Goal: Task Accomplishment & Management: Manage account settings

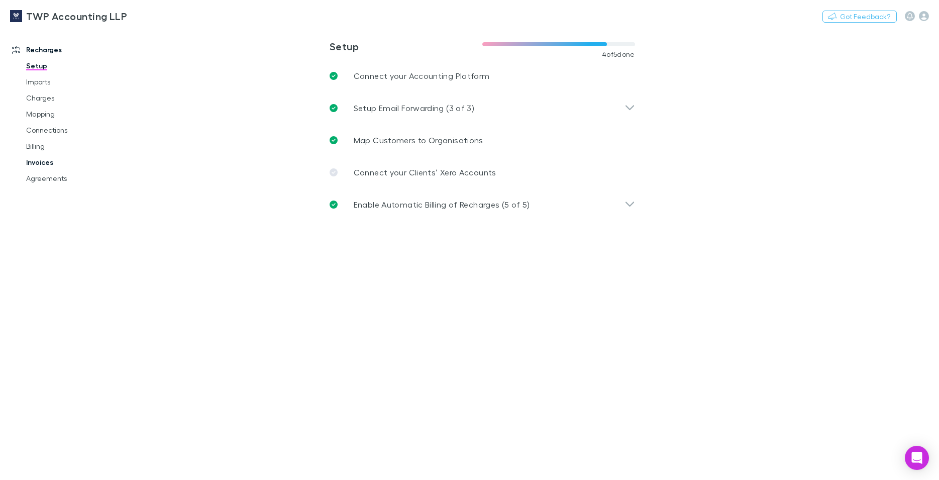
click at [44, 166] on link "Invoices" at bounding box center [76, 162] width 121 height 16
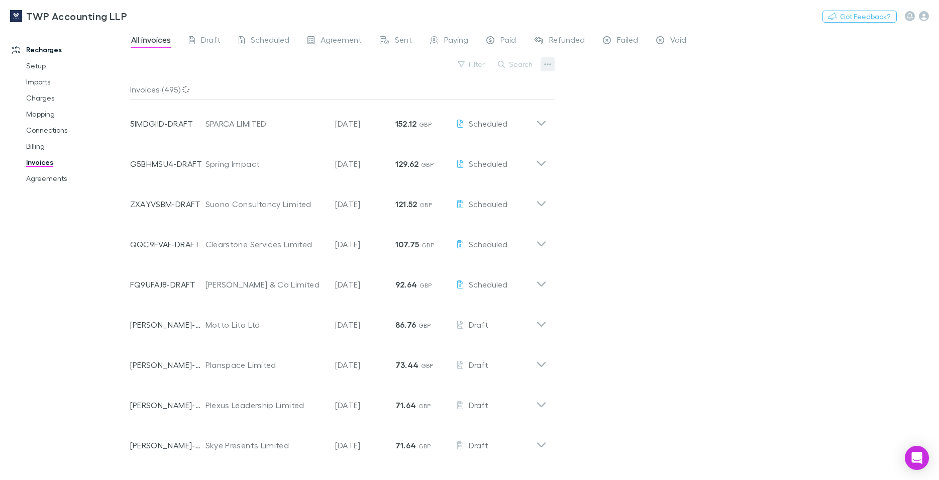
click at [544, 66] on icon "button" at bounding box center [547, 64] width 7 height 8
click at [529, 66] on div at bounding box center [469, 240] width 939 height 480
click at [525, 66] on button "Search" at bounding box center [516, 64] width 46 height 12
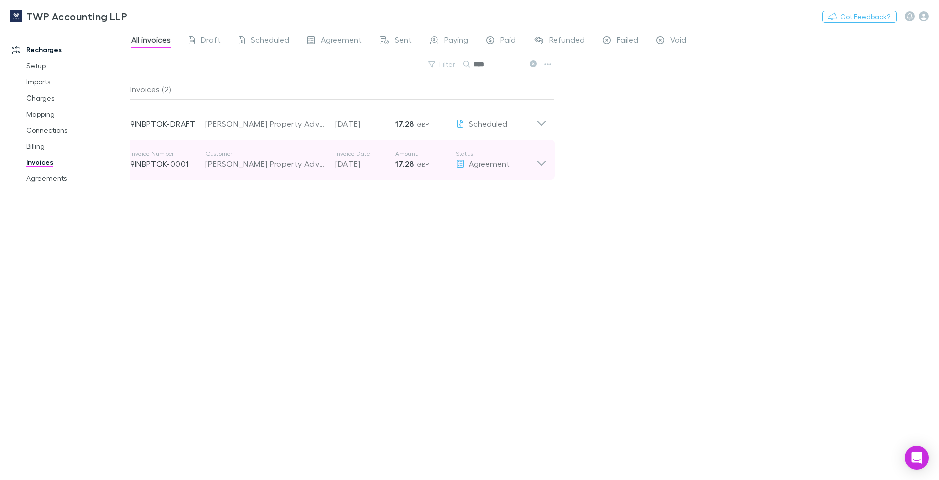
click at [545, 165] on icon at bounding box center [541, 160] width 11 height 20
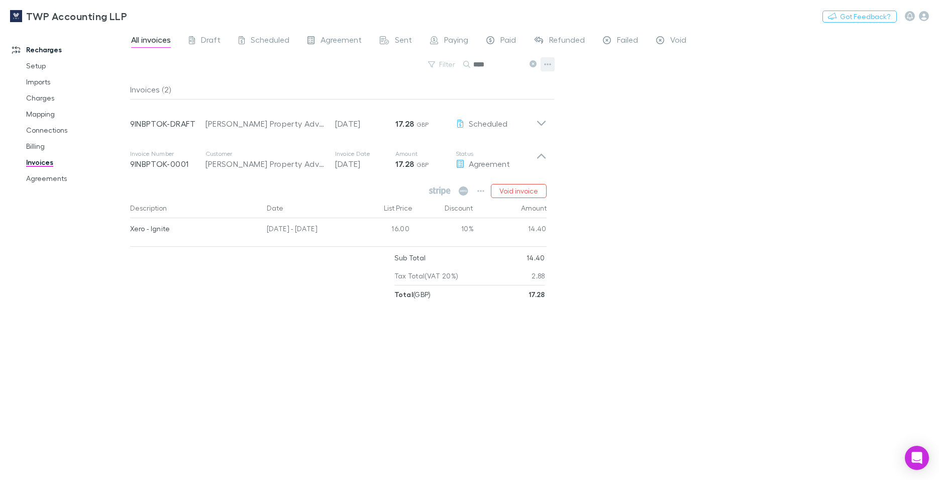
click at [548, 65] on icon "button" at bounding box center [547, 64] width 7 height 8
click at [602, 191] on div at bounding box center [469, 240] width 939 height 480
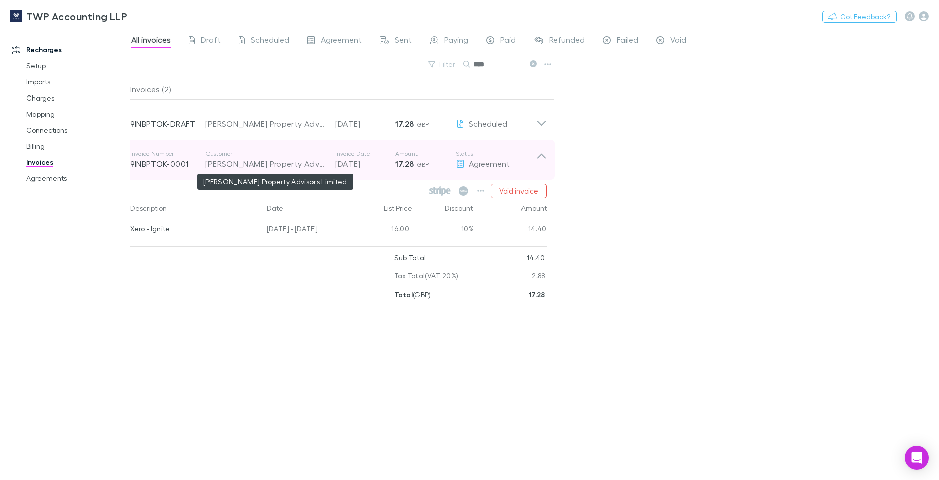
click at [261, 165] on div "Tom Lamb Property Advisors Limited" at bounding box center [265, 164] width 120 height 12
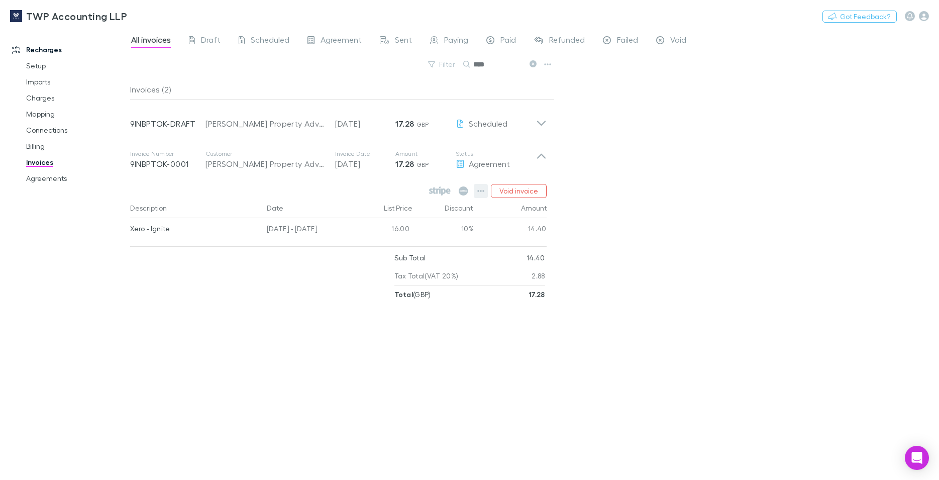
click at [481, 192] on icon "button" at bounding box center [480, 191] width 7 height 2
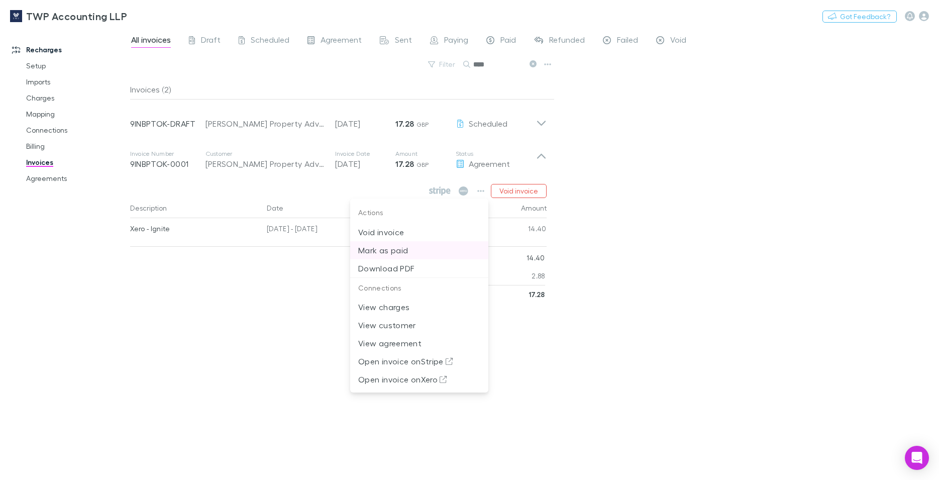
click at [400, 250] on p "Mark as paid" at bounding box center [419, 250] width 122 height 12
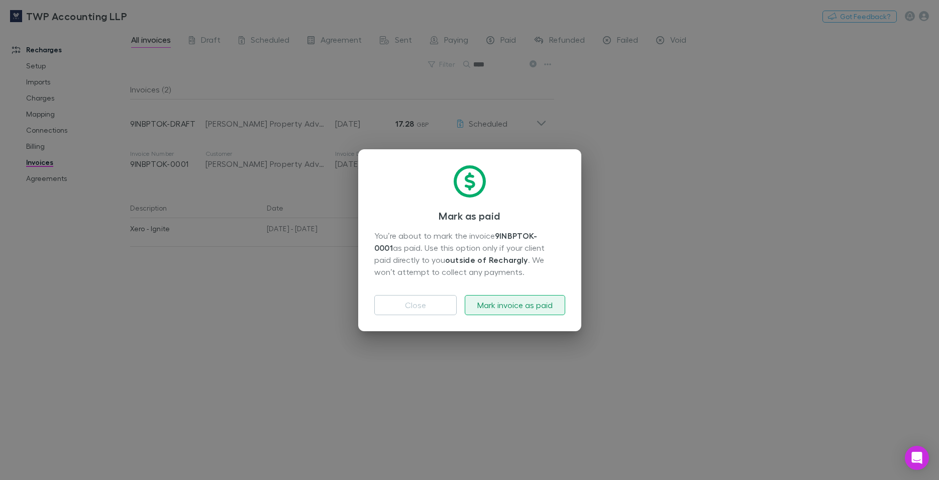
click at [486, 303] on button "Mark invoice as paid" at bounding box center [514, 305] width 100 height 20
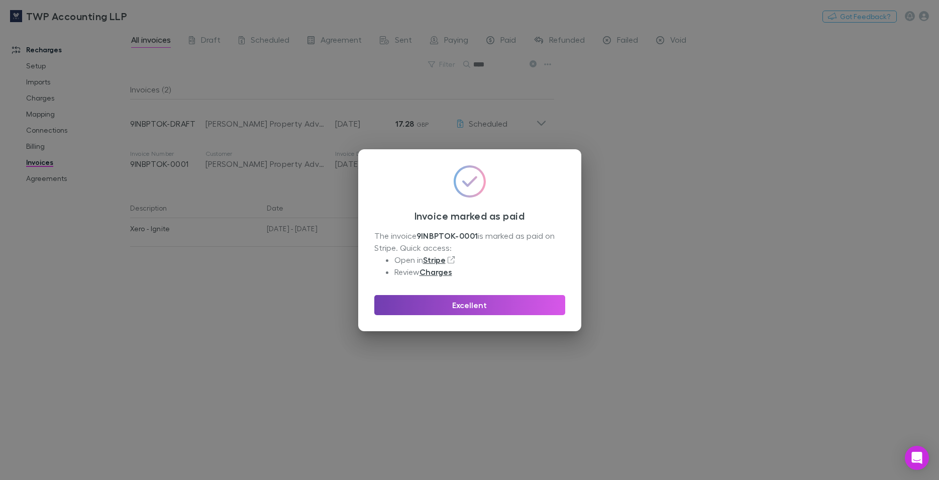
click at [482, 307] on button "Excellent" at bounding box center [469, 305] width 191 height 20
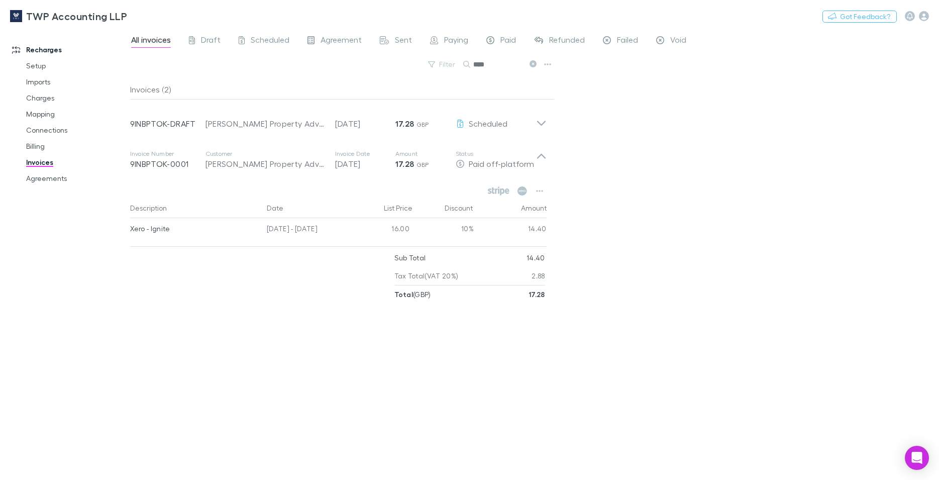
click at [486, 65] on input "****" at bounding box center [498, 64] width 50 height 14
drag, startPoint x: 489, startPoint y: 64, endPoint x: 435, endPoint y: 63, distance: 53.2
click at [473, 63] on input "****" at bounding box center [498, 64] width 50 height 14
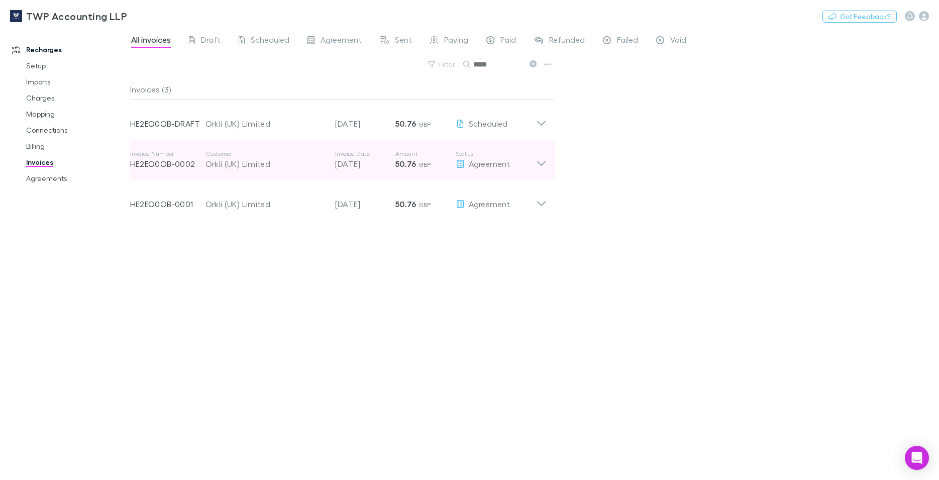
click at [366, 162] on p "12 Aug 2025" at bounding box center [365, 164] width 60 height 12
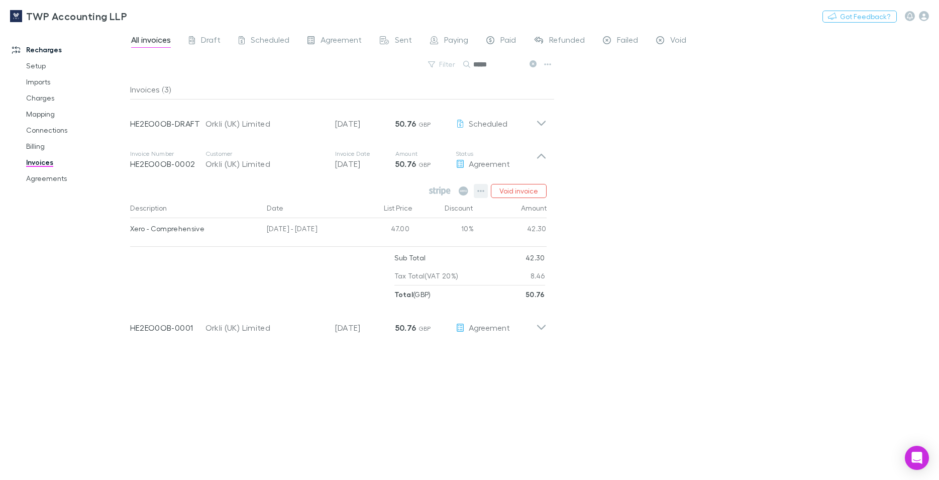
click at [481, 192] on icon "button" at bounding box center [480, 191] width 7 height 8
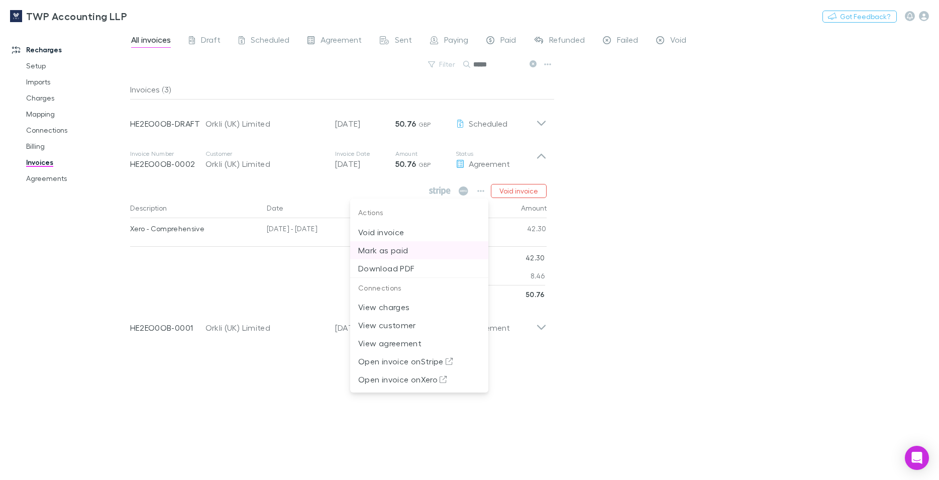
click at [400, 252] on p "Mark as paid" at bounding box center [419, 250] width 122 height 12
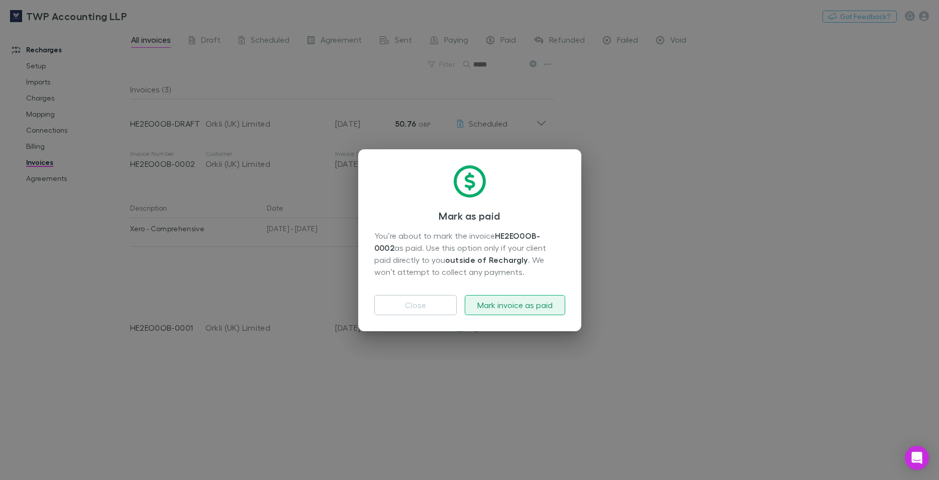
click at [495, 299] on button "Mark invoice as paid" at bounding box center [514, 305] width 100 height 20
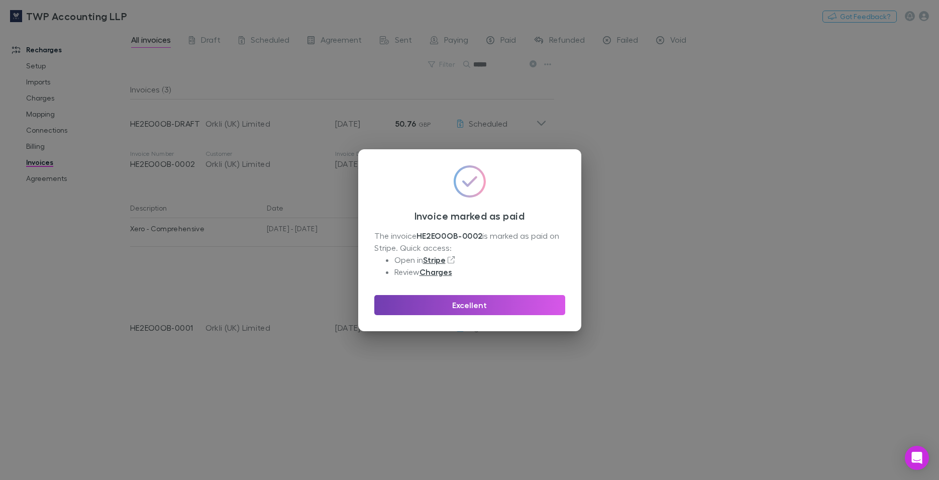
click at [488, 305] on button "Excellent" at bounding box center [469, 305] width 191 height 20
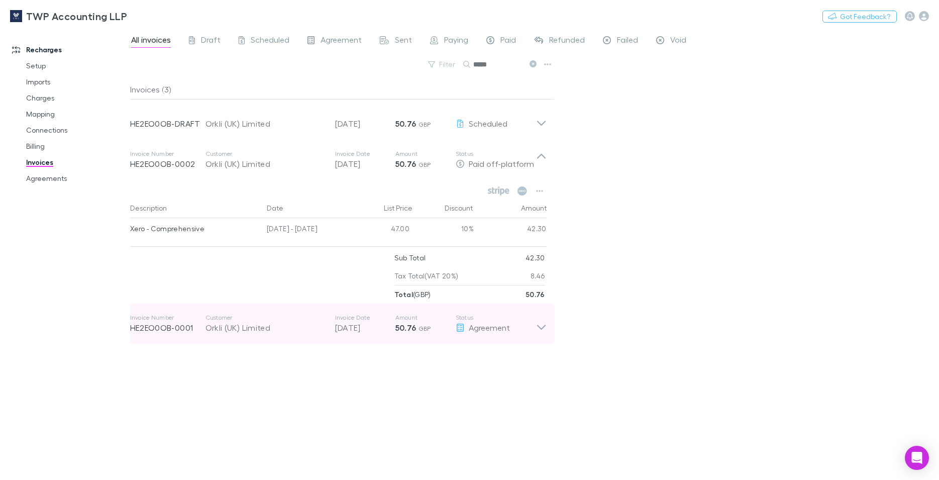
click at [421, 326] on span "GBP" at bounding box center [424, 328] width 13 height 8
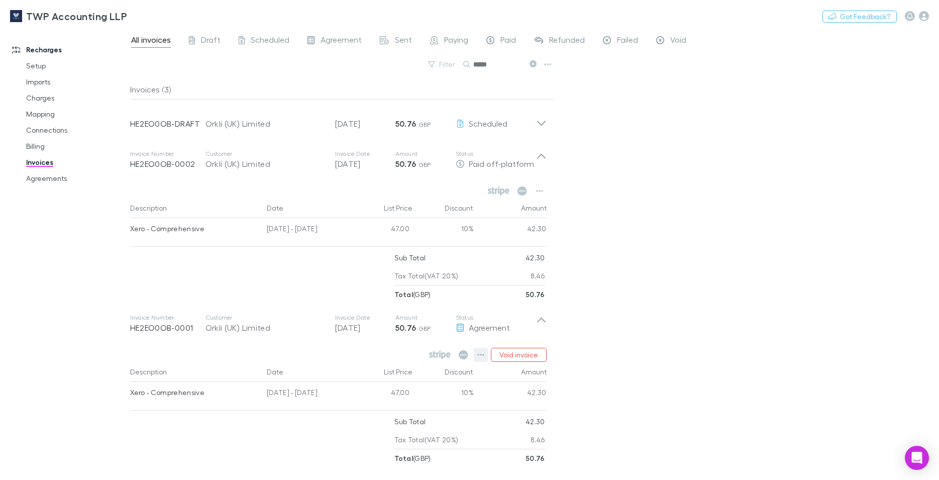
click at [477, 355] on icon "button" at bounding box center [480, 355] width 7 height 2
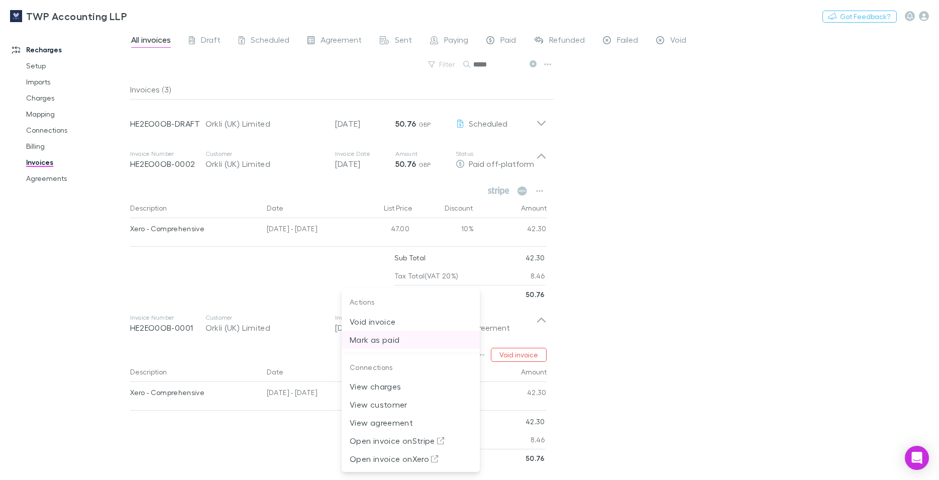
click at [380, 338] on p "Mark as paid" at bounding box center [410, 339] width 122 height 12
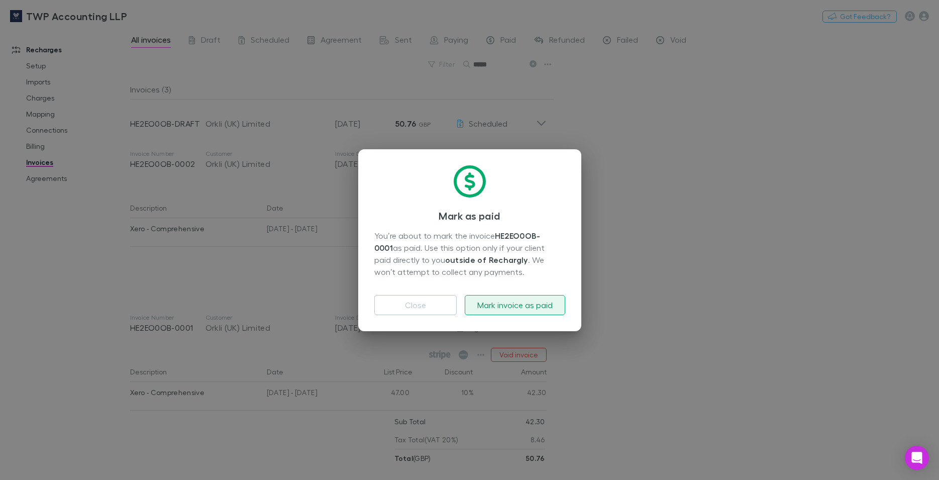
click at [527, 302] on button "Mark invoice as paid" at bounding box center [514, 305] width 100 height 20
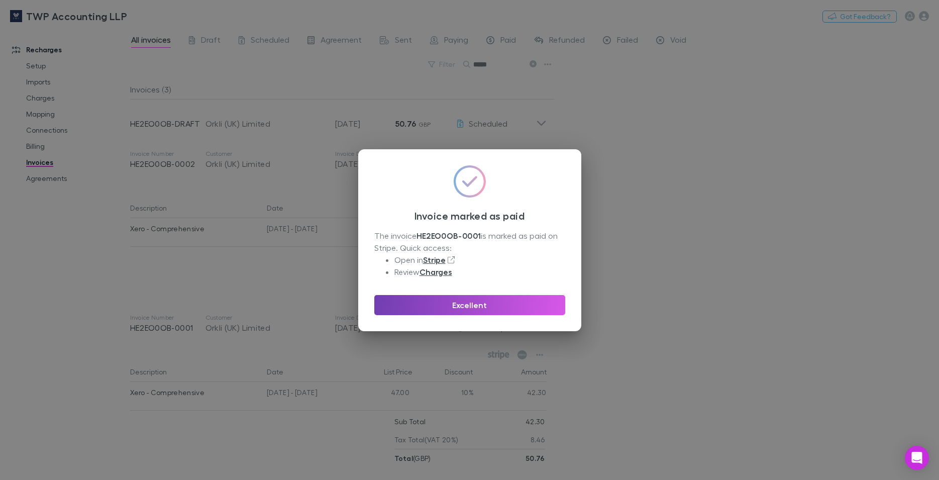
click at [495, 306] on button "Excellent" at bounding box center [469, 305] width 191 height 20
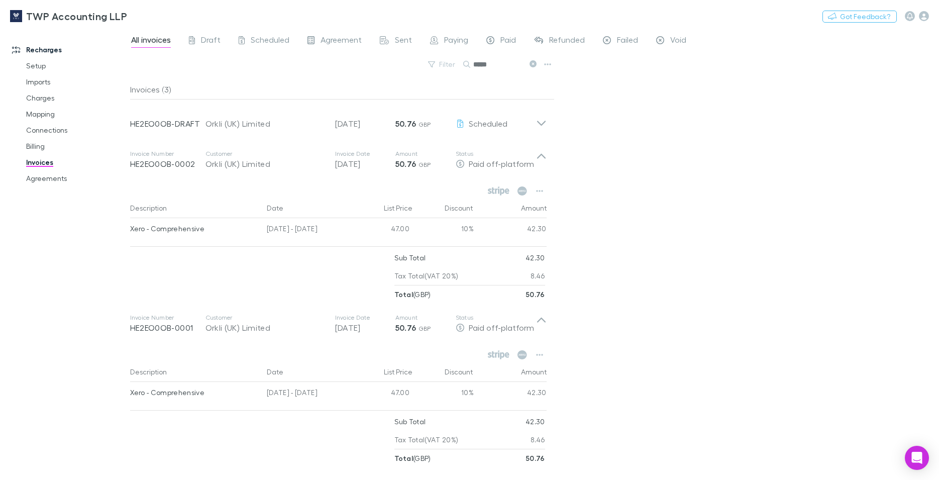
drag, startPoint x: 493, startPoint y: 61, endPoint x: 399, endPoint y: 52, distance: 93.8
click at [473, 57] on input "*****" at bounding box center [498, 64] width 50 height 14
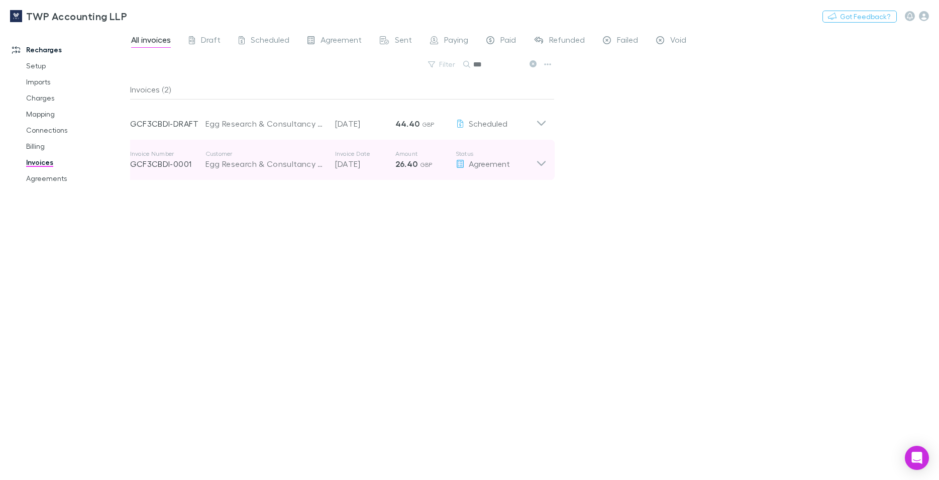
type input "***"
click at [384, 161] on p "12 Aug 2025" at bounding box center [365, 164] width 60 height 12
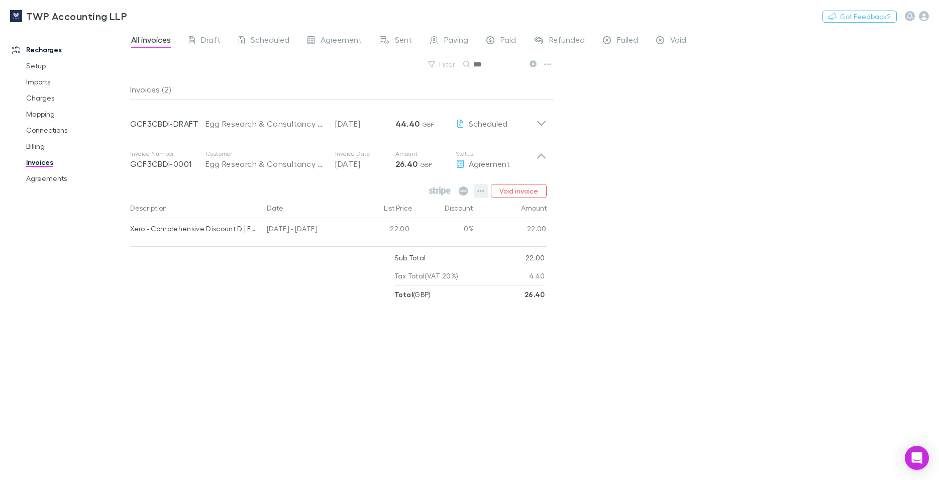
click at [480, 189] on icon "button" at bounding box center [480, 191] width 7 height 8
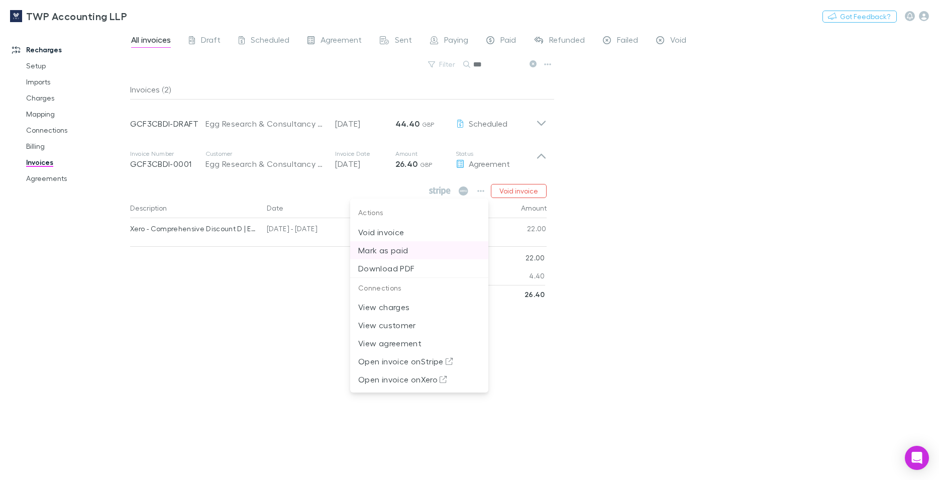
click at [394, 253] on p "Mark as paid" at bounding box center [419, 250] width 122 height 12
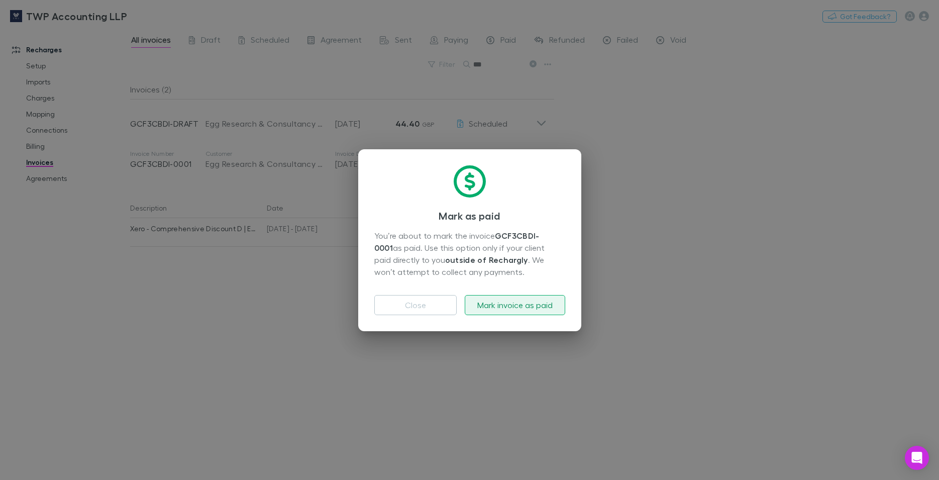
click at [534, 306] on button "Mark invoice as paid" at bounding box center [514, 305] width 100 height 20
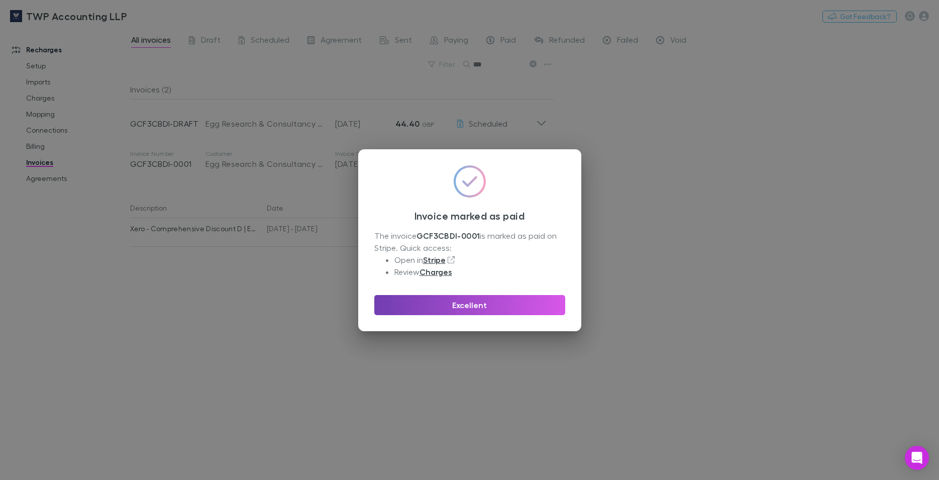
click at [410, 300] on button "Excellent" at bounding box center [469, 305] width 191 height 20
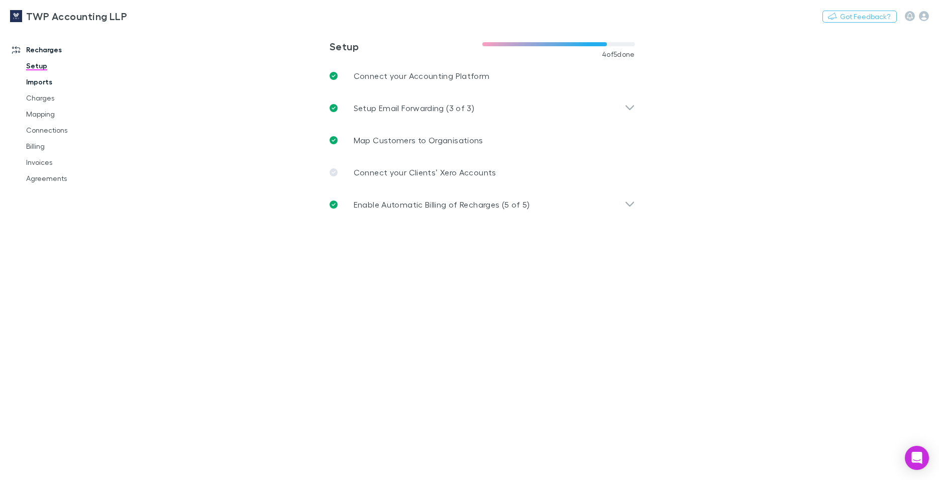
click at [41, 81] on link "Imports" at bounding box center [76, 82] width 121 height 16
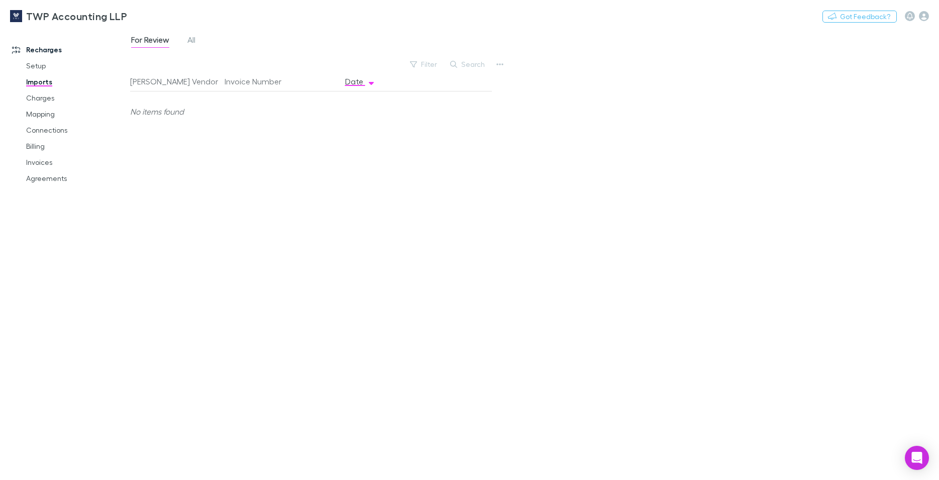
click at [183, 42] on div "For Review All" at bounding box center [167, 41] width 74 height 16
click at [191, 39] on span "All" at bounding box center [191, 41] width 8 height 13
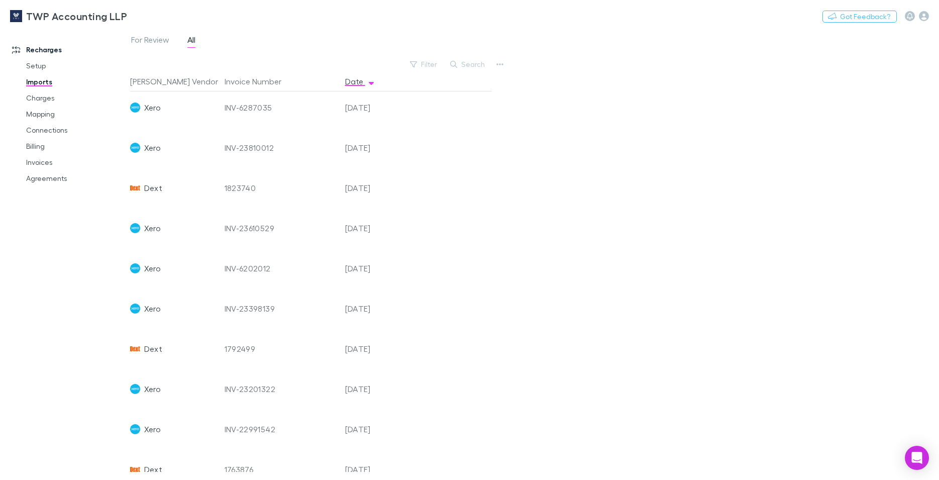
scroll to position [753, 0]
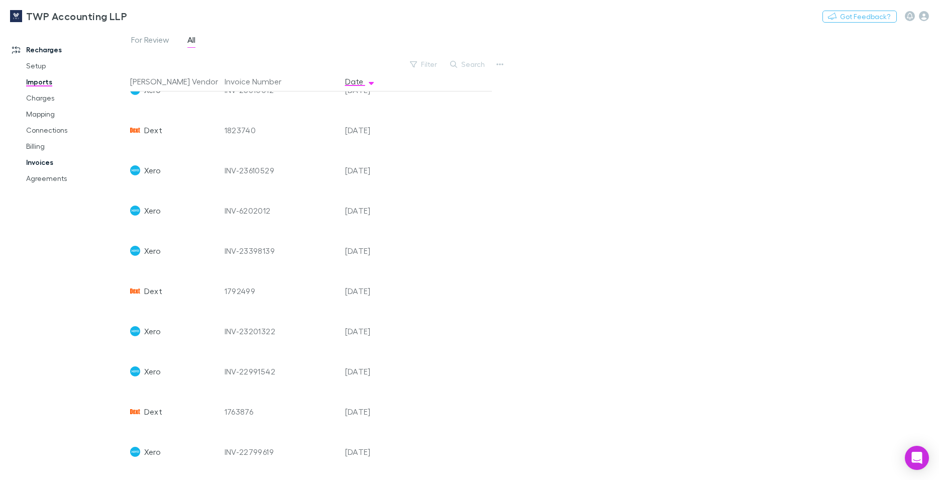
click at [32, 163] on link "Invoices" at bounding box center [76, 162] width 121 height 16
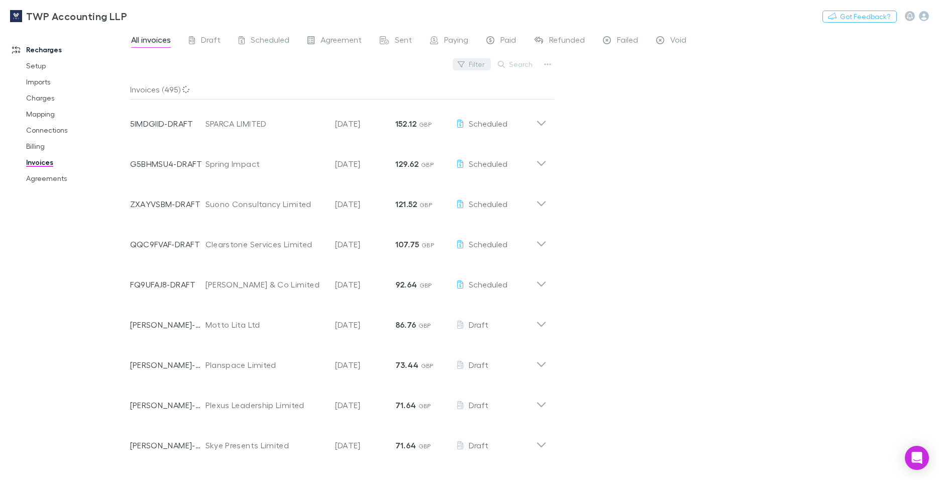
click at [480, 65] on button "Filter" at bounding box center [471, 64] width 38 height 12
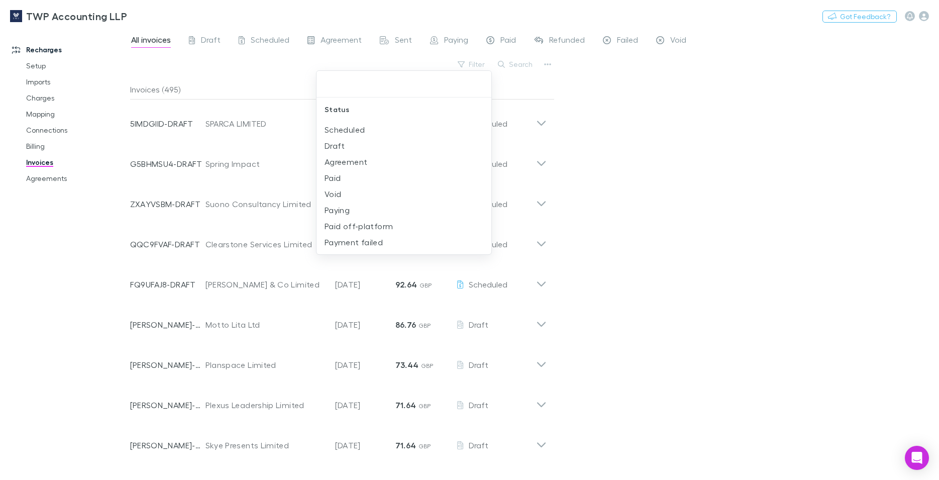
click at [549, 64] on div at bounding box center [469, 240] width 939 height 480
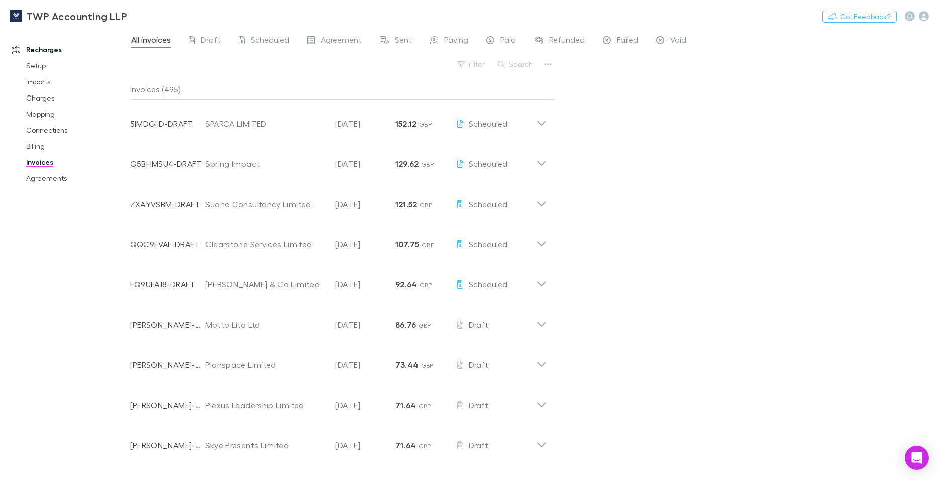
click at [549, 64] on icon "button" at bounding box center [547, 64] width 7 height 2
click at [499, 96] on p "Export invoices" at bounding box center [485, 97] width 122 height 12
click at [687, 16] on div "TWP Accounting LLP Nothing Got Feedback?" at bounding box center [469, 16] width 939 height 32
click at [35, 148] on link "Billing" at bounding box center [76, 146] width 121 height 16
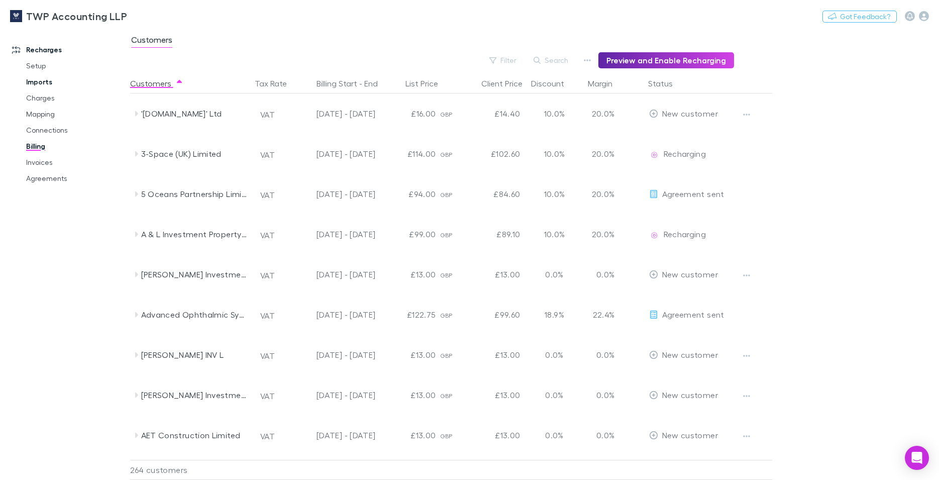
click at [36, 80] on link "Imports" at bounding box center [76, 82] width 121 height 16
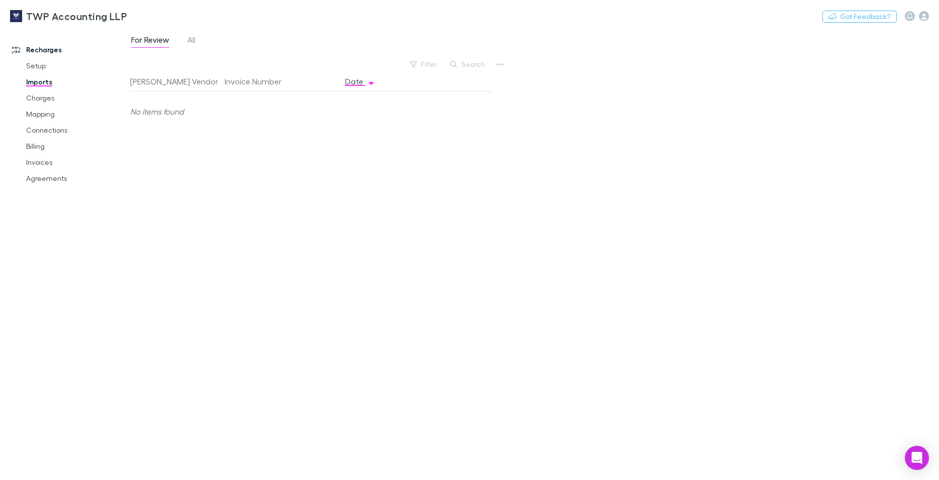
click at [197, 38] on div "For Review All" at bounding box center [167, 41] width 74 height 16
click at [193, 41] on span "All" at bounding box center [191, 41] width 8 height 13
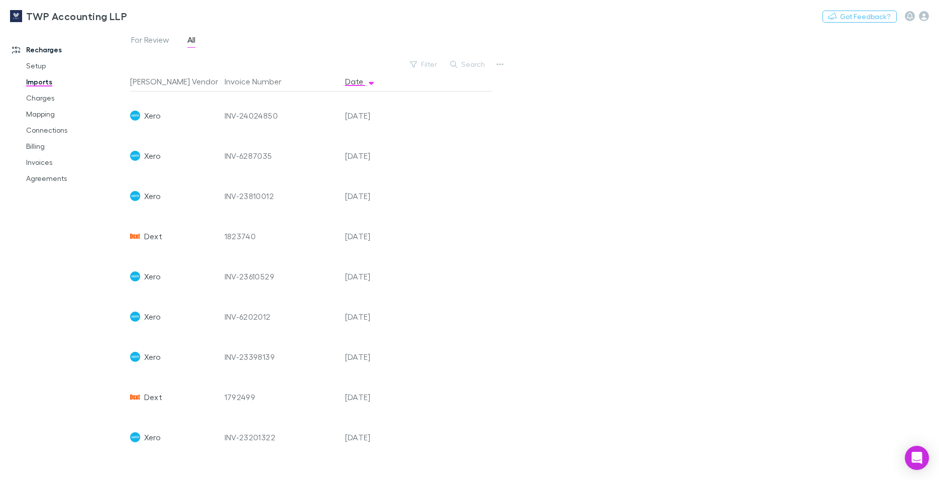
scroll to position [524, 0]
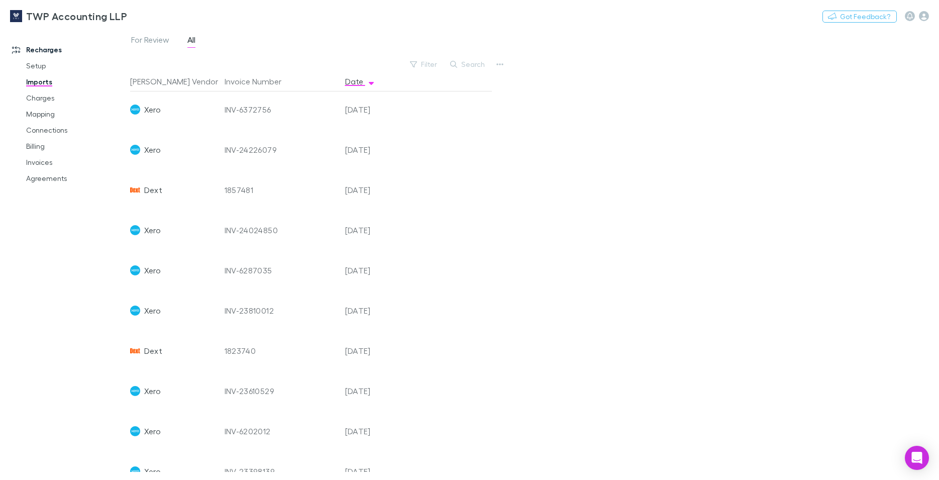
click at [239, 191] on div "1857481" at bounding box center [280, 190] width 112 height 40
click at [152, 190] on span "Dext" at bounding box center [153, 190] width 18 height 40
click at [343, 188] on div "01 Jun 2025" at bounding box center [371, 190] width 60 height 40
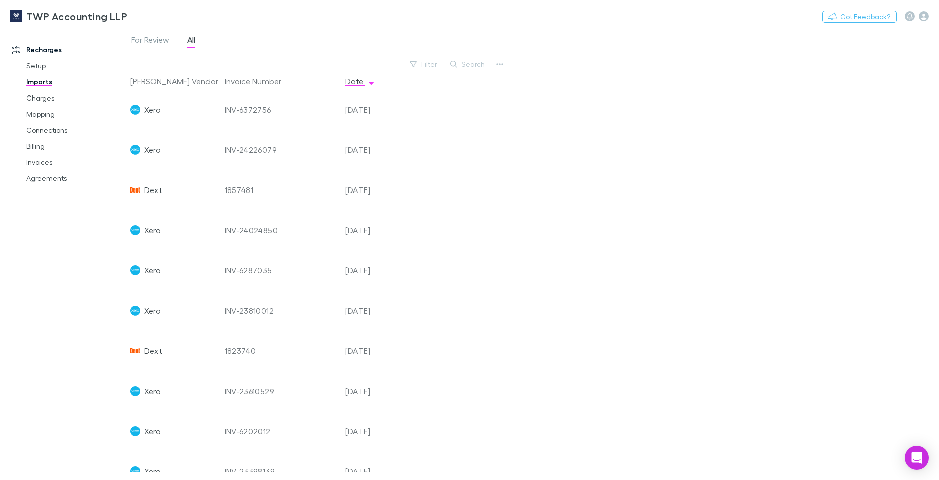
click at [343, 188] on div "01 Jun 2025" at bounding box center [371, 190] width 60 height 40
click at [87, 245] on div "Recharges Setup Imports Charges Mapping Connections Billing Invoices Agreements" at bounding box center [69, 252] width 139 height 440
click at [80, 257] on div "Recharges Setup Imports Charges Mapping Connections Billing Invoices Agreements" at bounding box center [69, 252] width 139 height 440
click at [496, 62] on icon "button" at bounding box center [499, 64] width 7 height 8
click at [429, 89] on p "Custom CSV Import" at bounding box center [438, 84] width 122 height 12
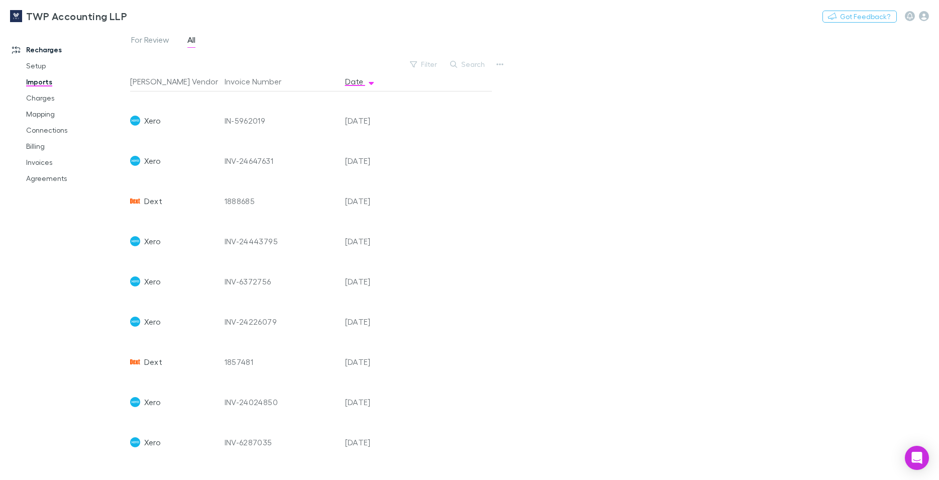
scroll to position [467, 0]
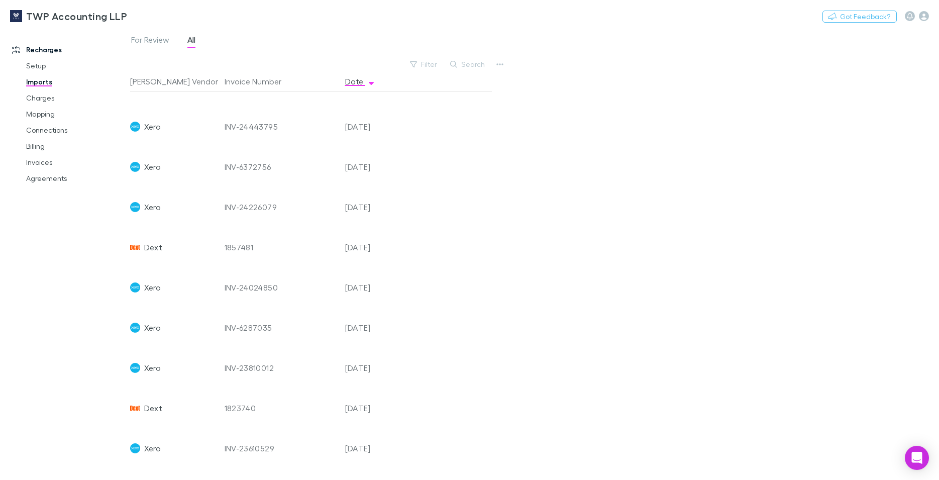
click at [253, 207] on div "INV-24226079" at bounding box center [280, 207] width 112 height 40
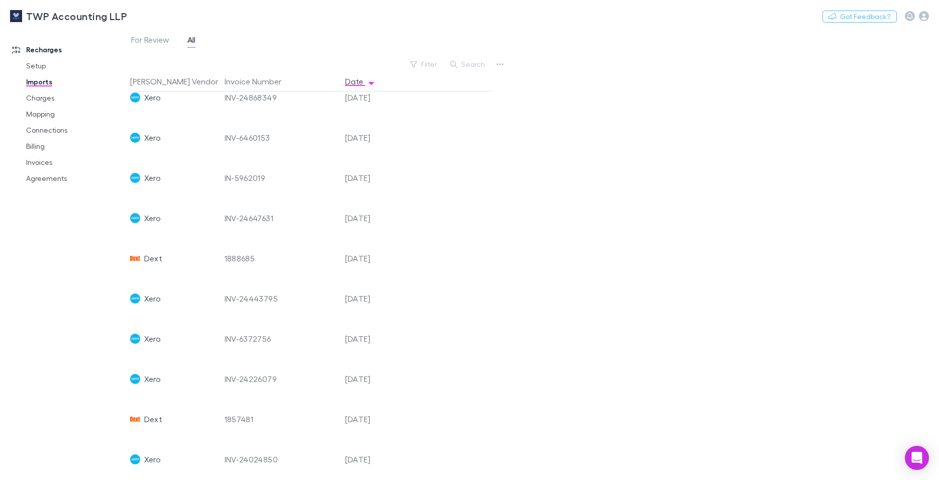
scroll to position [238, 0]
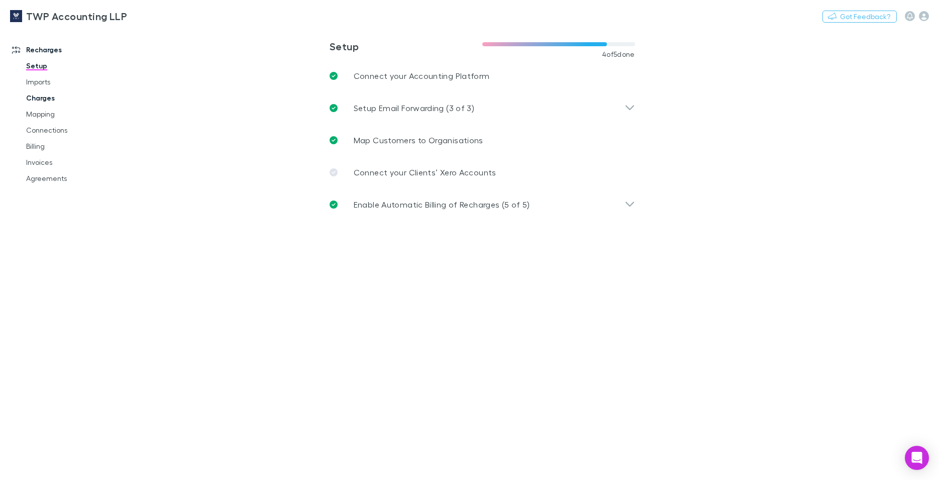
click at [34, 100] on link "Charges" at bounding box center [76, 98] width 121 height 16
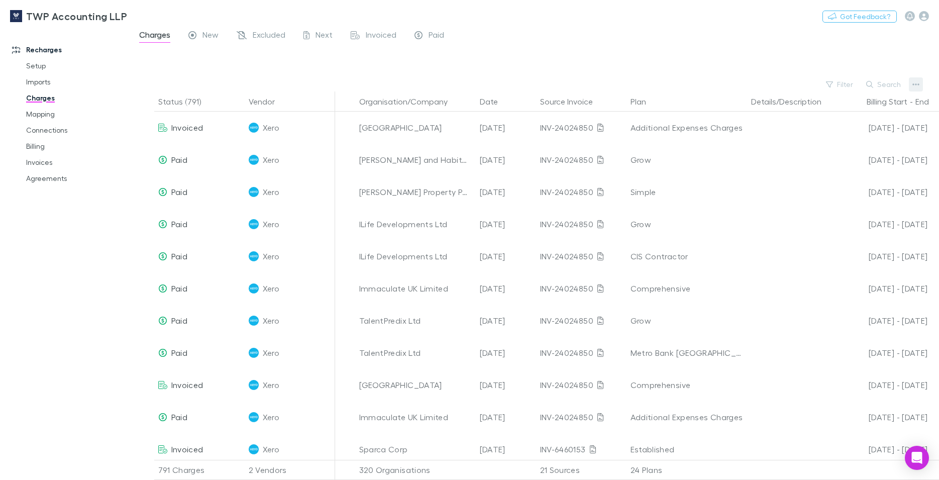
click at [916, 82] on icon "button" at bounding box center [915, 84] width 7 height 8
click at [807, 159] on p "Export charges" at bounding box center [853, 161] width 122 height 12
click at [594, 42] on div "Charges New Excluded Next Invoiced Paid" at bounding box center [534, 37] width 809 height 19
click at [917, 85] on icon "button" at bounding box center [915, 84] width 7 height 8
click at [858, 164] on p "Export charges" at bounding box center [853, 161] width 122 height 12
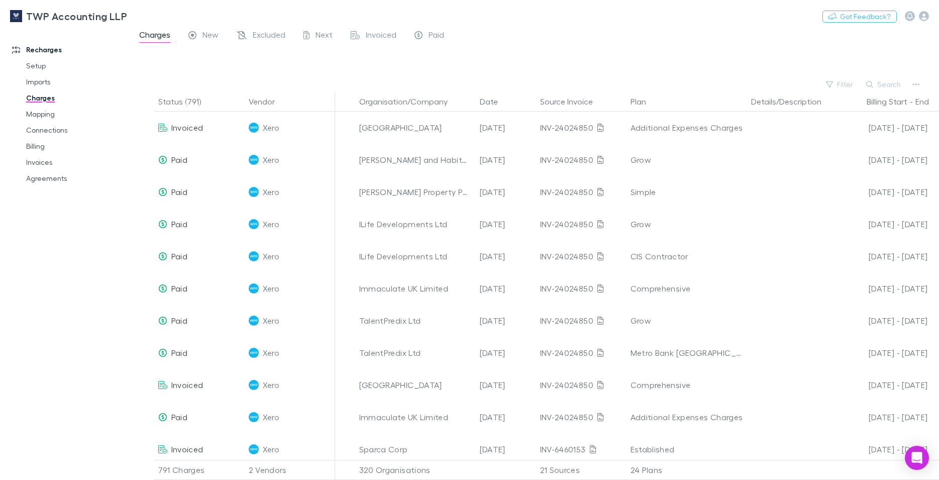
click at [603, 34] on div "Charges New Excluded Next Invoiced Paid" at bounding box center [534, 37] width 809 height 19
click at [871, 84] on icon "button" at bounding box center [869, 84] width 7 height 7
click at [913, 83] on icon "button" at bounding box center [915, 84] width 7 height 8
click at [814, 167] on p "Export charges" at bounding box center [853, 161] width 122 height 12
click at [703, 8] on div "TWP Accounting LLP Nothing Got Feedback?" at bounding box center [469, 16] width 939 height 32
